Goal: Task Accomplishment & Management: Manage account settings

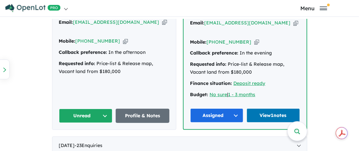
scroll to position [464, 0]
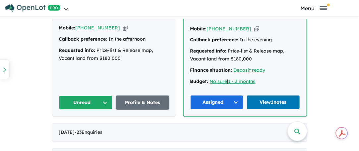
click at [87, 97] on button "Unread" at bounding box center [86, 103] width 54 height 14
click at [76, 126] on button "Assigned" at bounding box center [88, 133] width 58 height 15
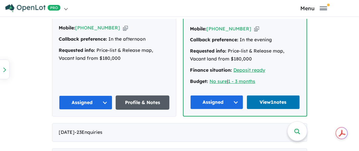
click at [139, 96] on link "Profile & Notes" at bounding box center [143, 103] width 54 height 14
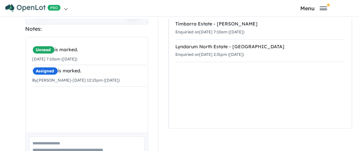
scroll to position [159, 0]
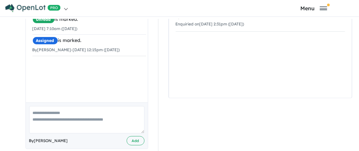
click at [57, 109] on textarea at bounding box center [86, 119] width 115 height 27
type textarea "*"
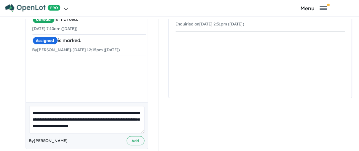
scroll to position [2, 0]
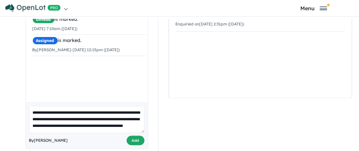
type textarea "**********"
click at [136, 136] on button "Add" at bounding box center [136, 141] width 18 height 10
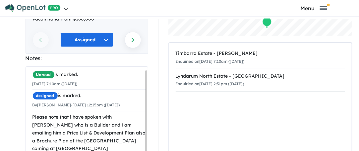
scroll to position [0, 0]
